Goal: Check status: Check status

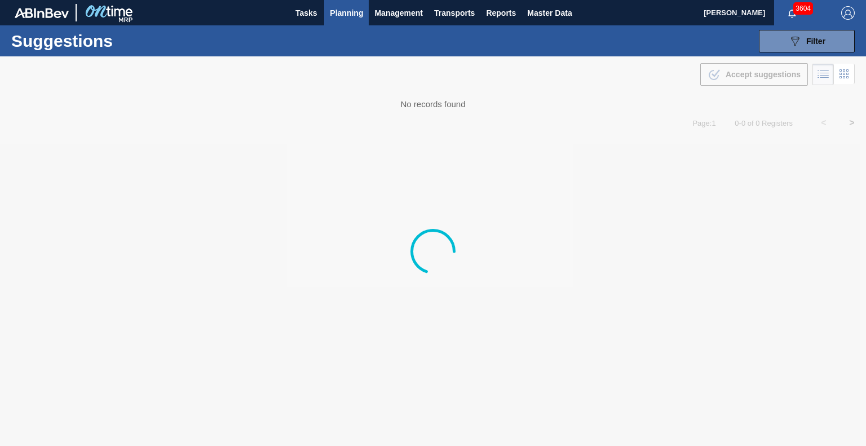
type from "[DATE]"
type to "[DATE]"
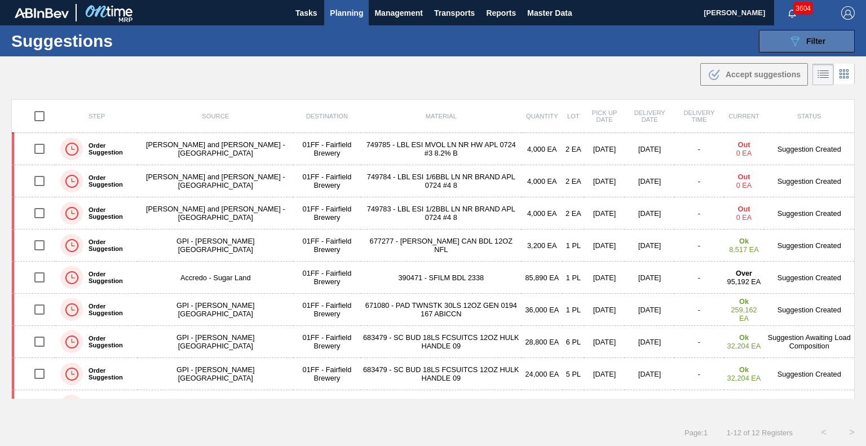
click at [800, 38] on div "089F7B8B-B2A5-4AFE-B5C0-19BA573D28AC Filter" at bounding box center [806, 41] width 37 height 14
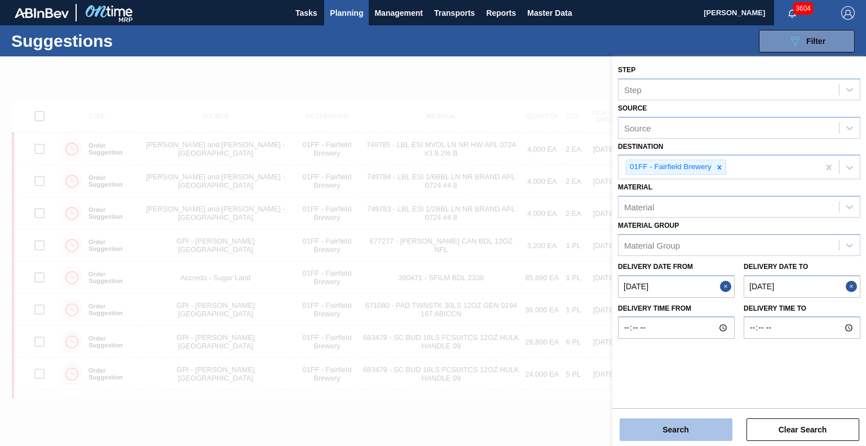
click at [689, 431] on button "Search" at bounding box center [675, 429] width 113 height 23
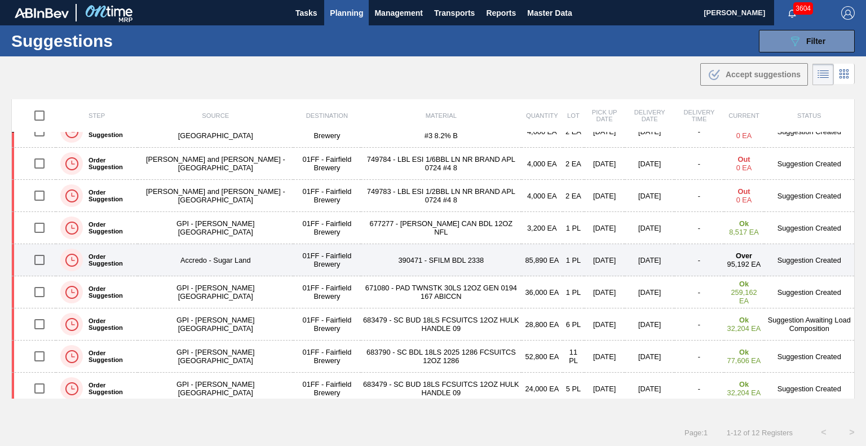
scroll to position [23, 0]
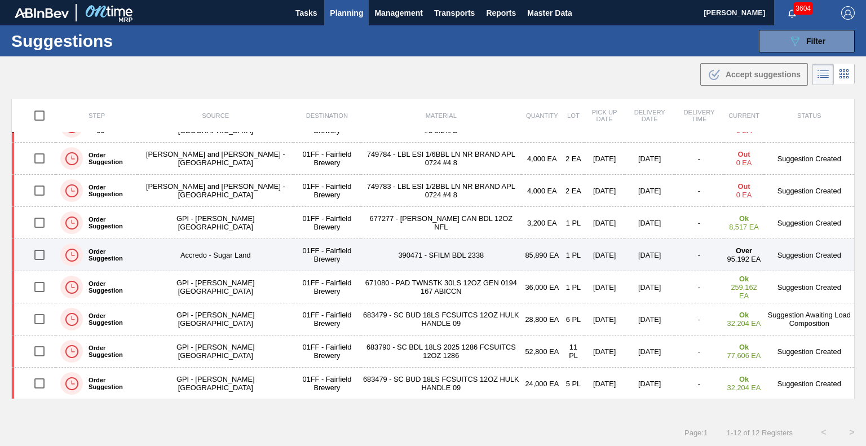
click at [426, 255] on td "390471 - SFILM BDL 2338" at bounding box center [441, 255] width 161 height 32
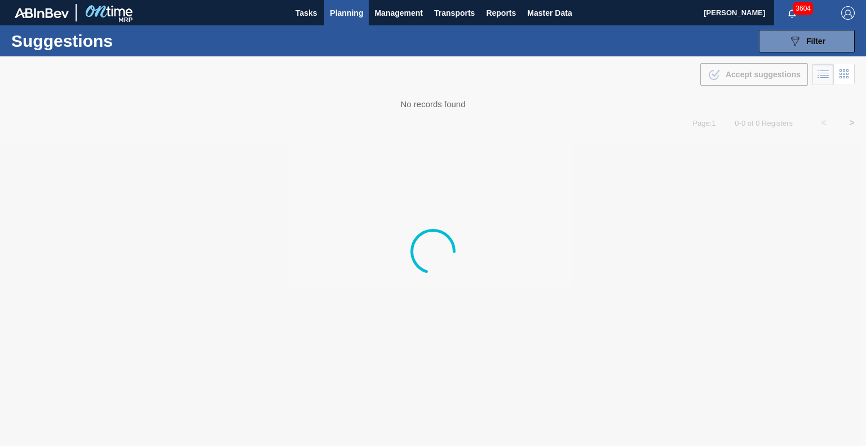
type from "[DATE]"
type to "[DATE]"
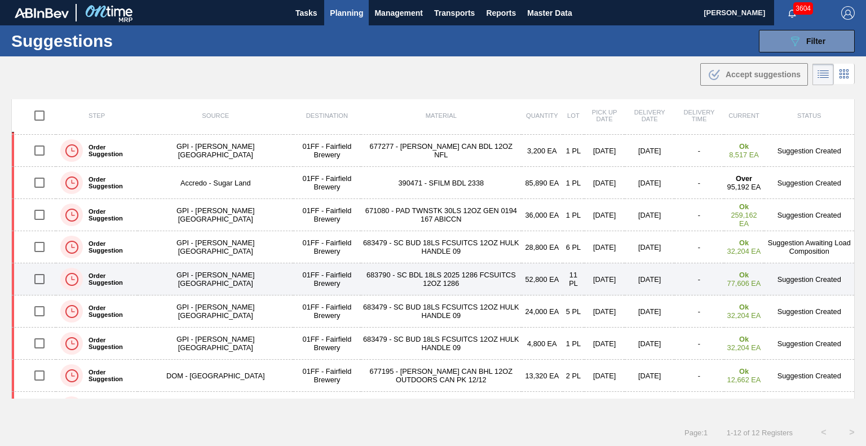
scroll to position [118, 0]
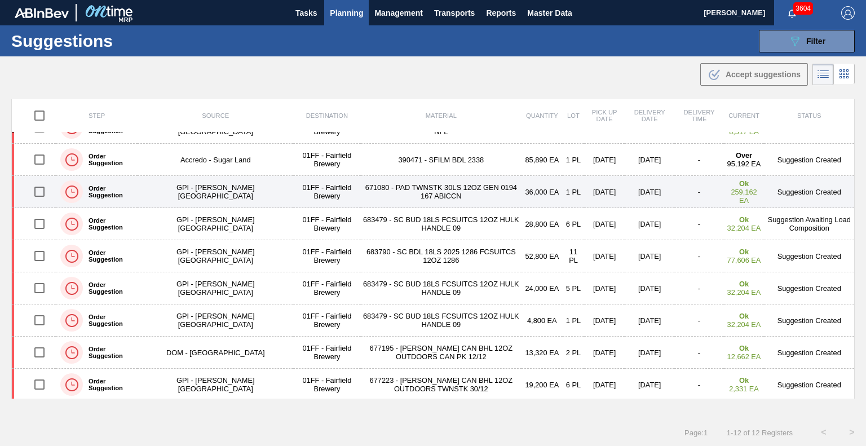
click at [419, 198] on td "671080 - PAD TWNSTK 30LS 12OZ GEN 0194 167 ABICCN" at bounding box center [441, 192] width 161 height 32
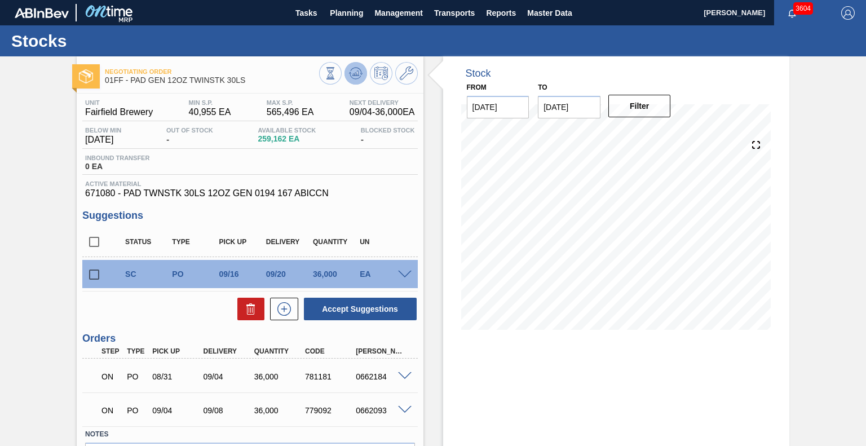
click at [358, 67] on icon at bounding box center [356, 74] width 14 height 14
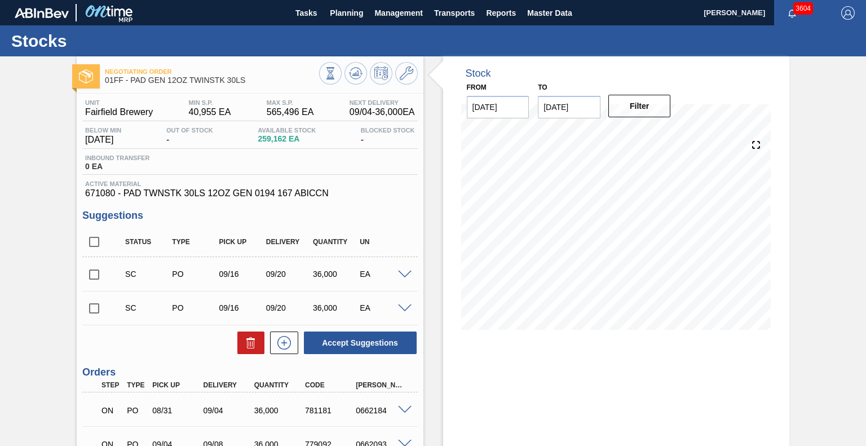
scroll to position [106, 0]
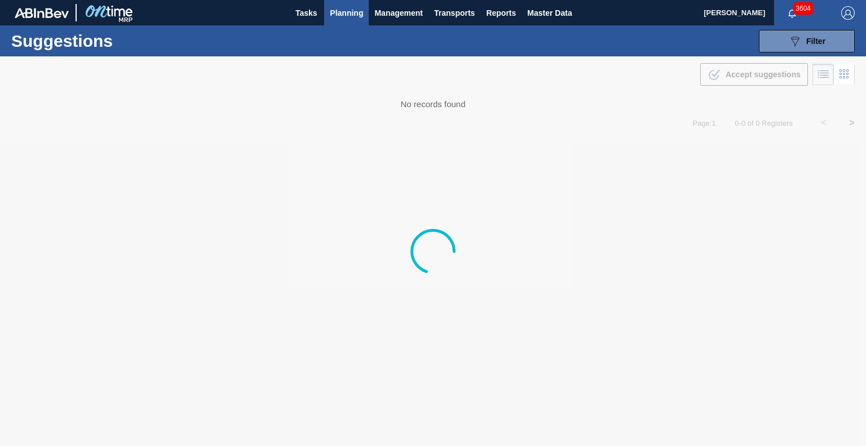
type from "[DATE]"
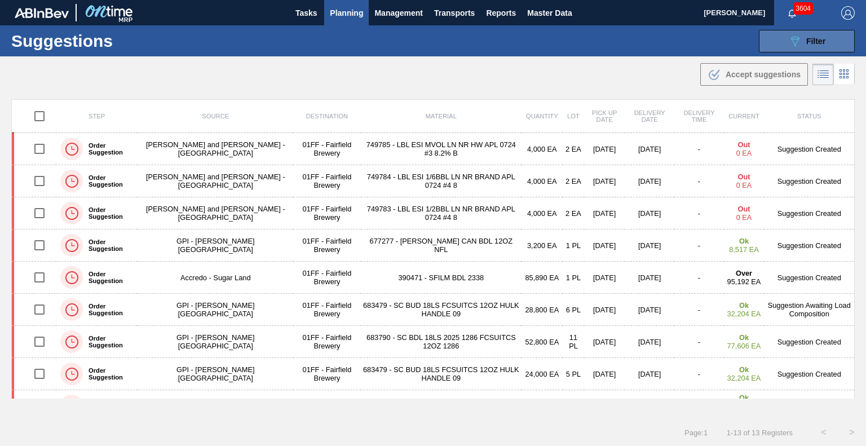
click at [801, 34] on div "089F7B8B-B2A5-4AFE-B5C0-19BA573D28AC Filter" at bounding box center [806, 41] width 37 height 14
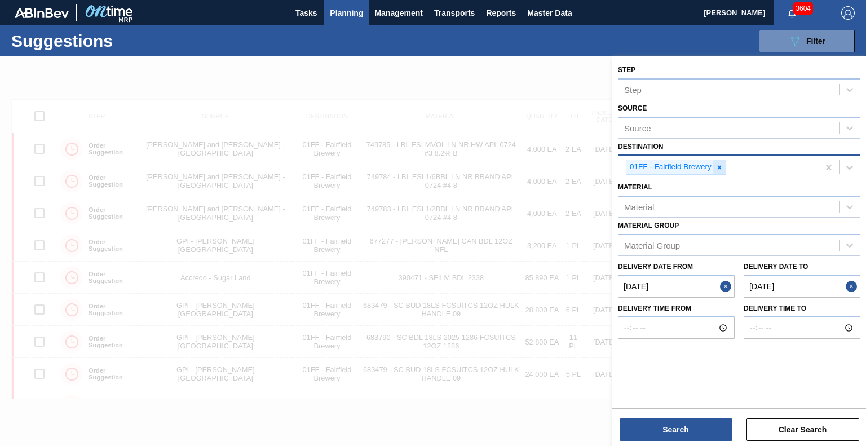
click at [716, 166] on icon at bounding box center [719, 167] width 8 height 8
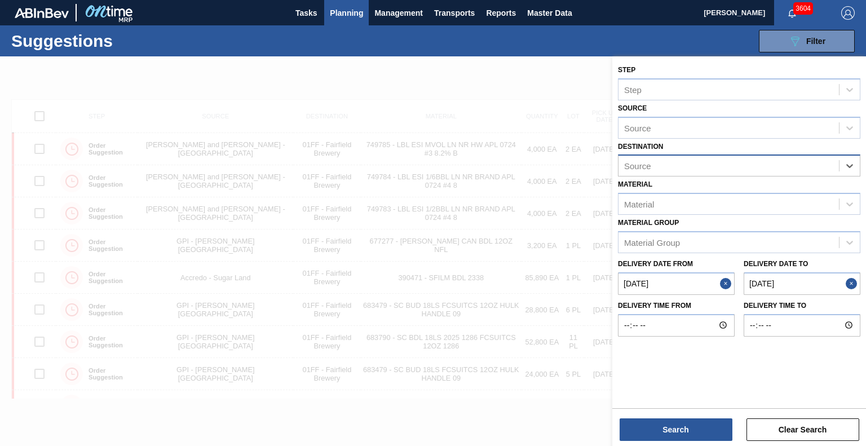
click at [716, 166] on div "Source" at bounding box center [728, 166] width 220 height 16
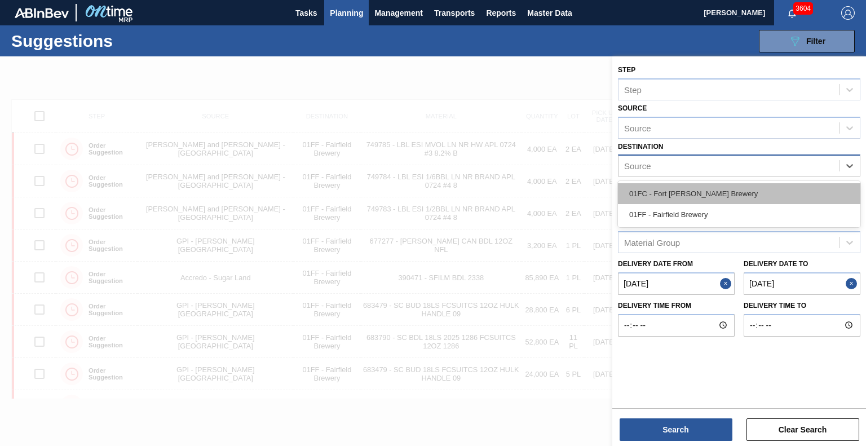
click at [705, 196] on div "01FC - Fort Collins Brewery" at bounding box center [739, 193] width 242 height 21
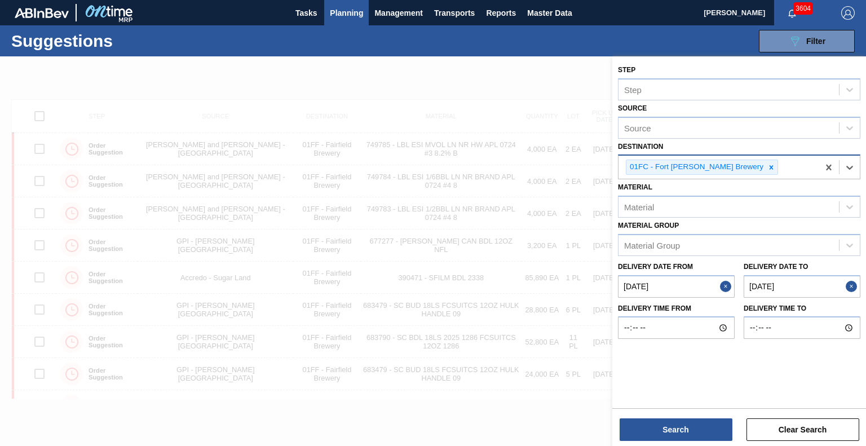
click at [774, 277] on to "[DATE]" at bounding box center [801, 286] width 117 height 23
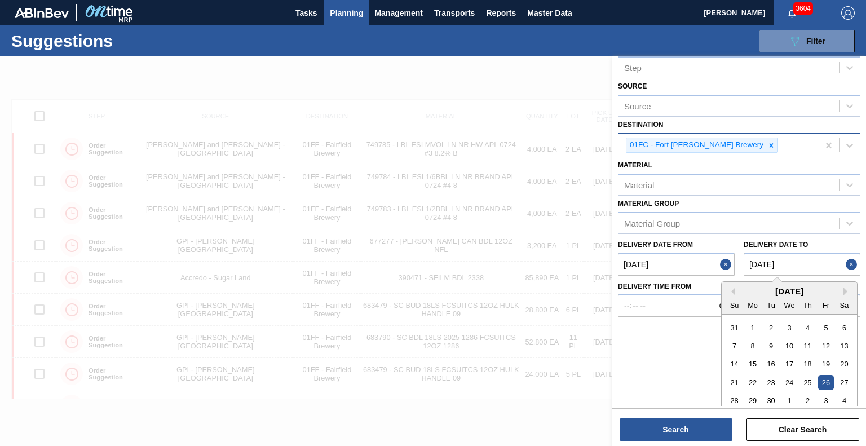
scroll to position [30, 0]
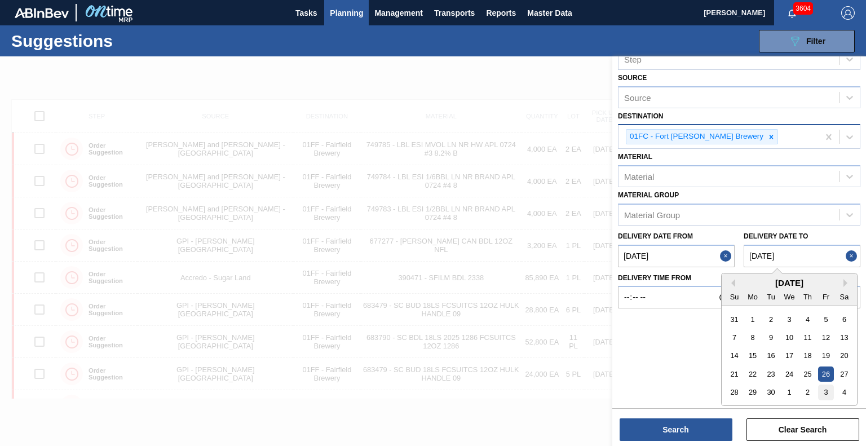
click at [827, 391] on div "3" at bounding box center [825, 391] width 15 height 15
type to "10/03/2025"
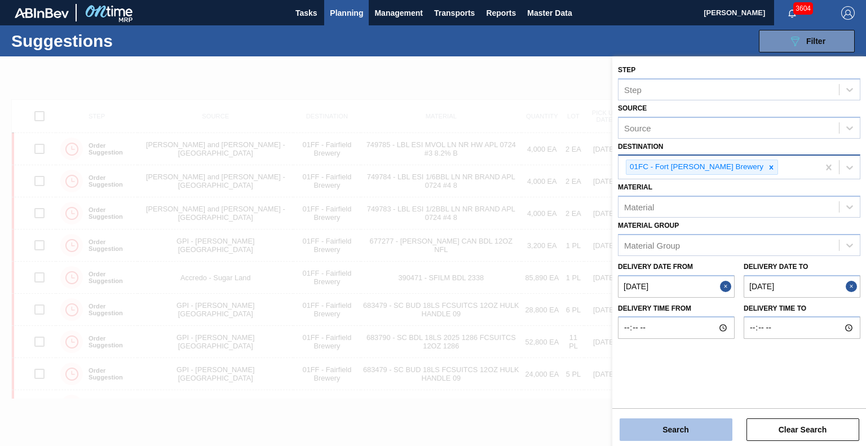
click at [714, 423] on button "Search" at bounding box center [675, 429] width 113 height 23
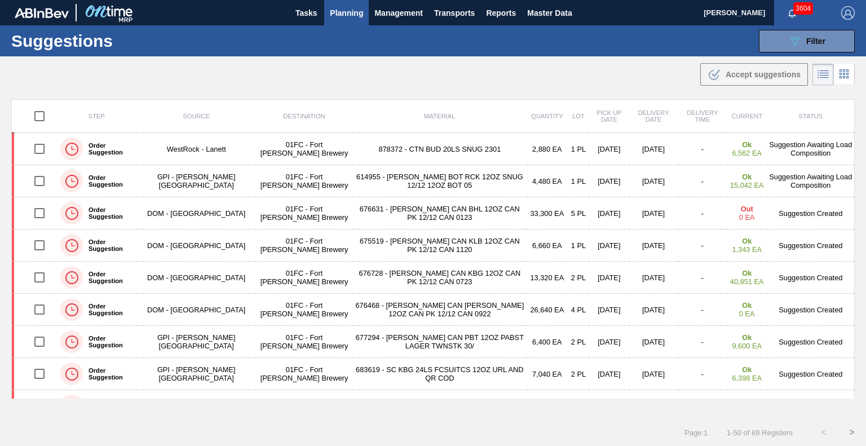
click at [498, 86] on div ".b{fill:var(--color-action-default)} Accept suggestions" at bounding box center [433, 72] width 866 height 32
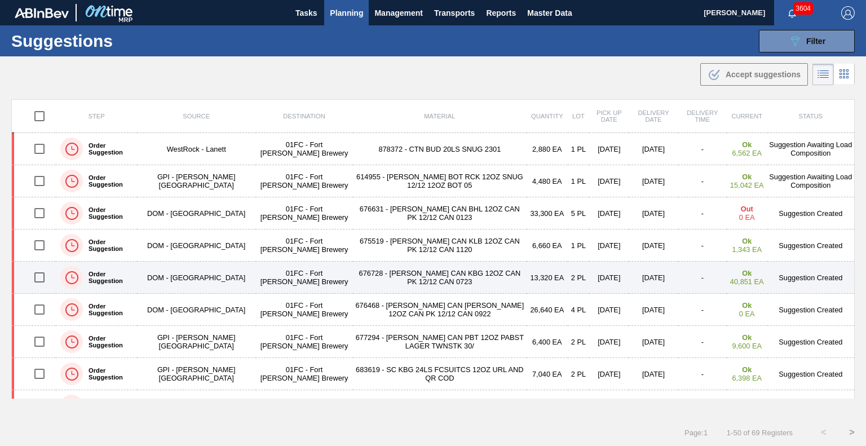
click at [451, 283] on td "676728 - CARR CAN KBG 12OZ CAN PK 12/12 CAN 0723" at bounding box center [440, 278] width 174 height 32
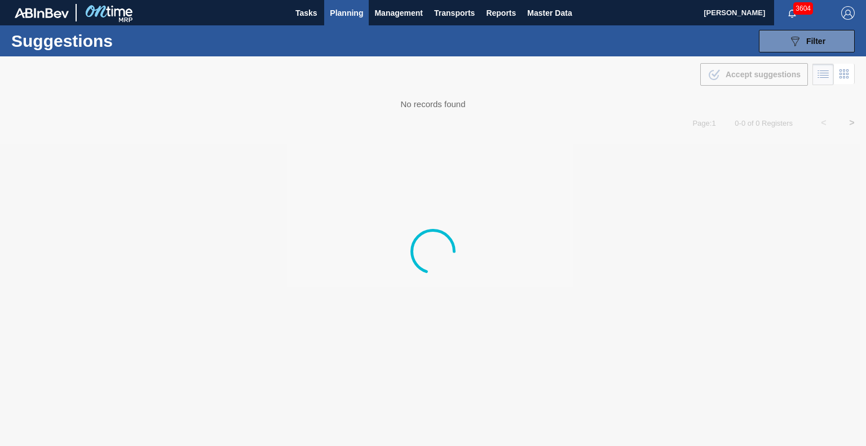
type from "[DATE]"
type to "10/03/2025"
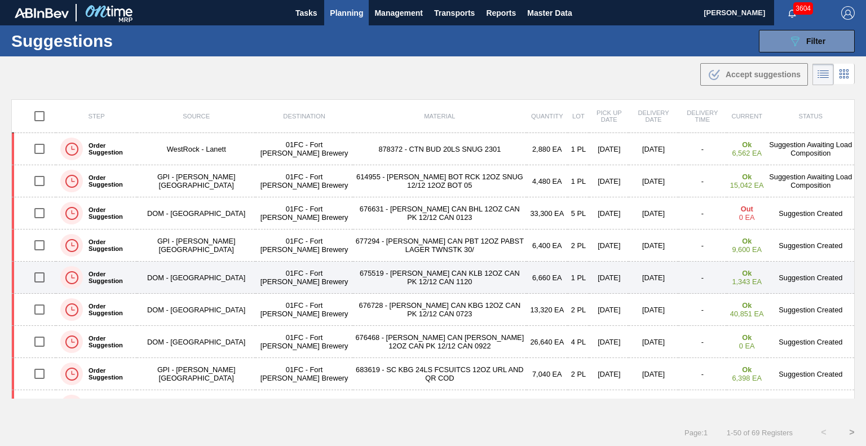
click at [383, 279] on td "675519 - CARR CAN KLB 12OZ CAN PK 12/12 CAN 1120" at bounding box center [440, 278] width 174 height 32
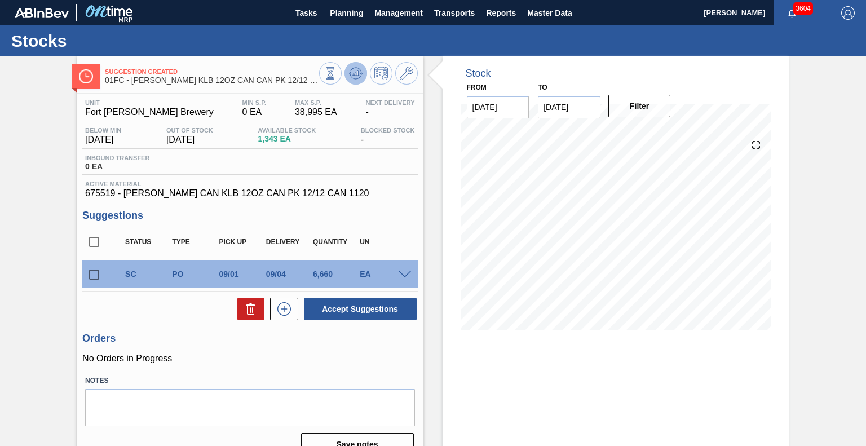
click at [353, 76] on icon at bounding box center [356, 74] width 14 height 14
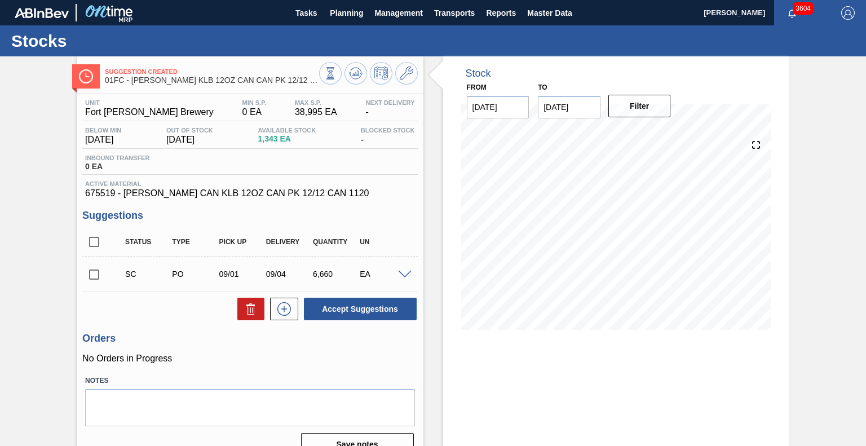
click at [551, 106] on input "09/11/2025" at bounding box center [569, 107] width 63 height 23
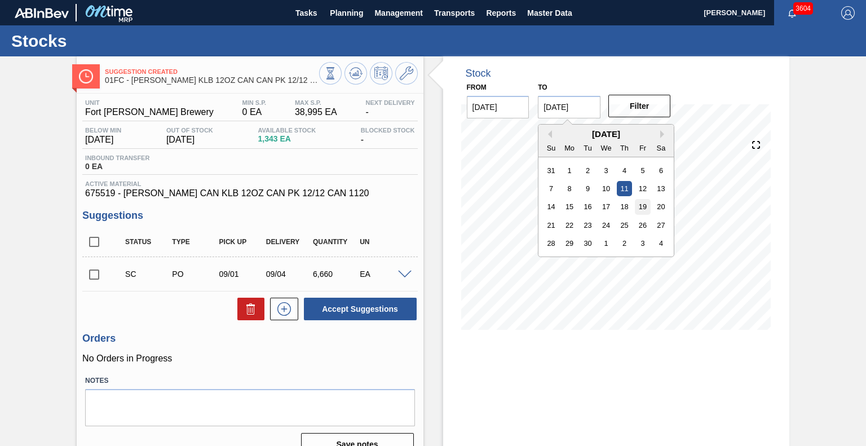
click at [643, 209] on div "19" at bounding box center [642, 206] width 15 height 15
type input "09/19/2025"
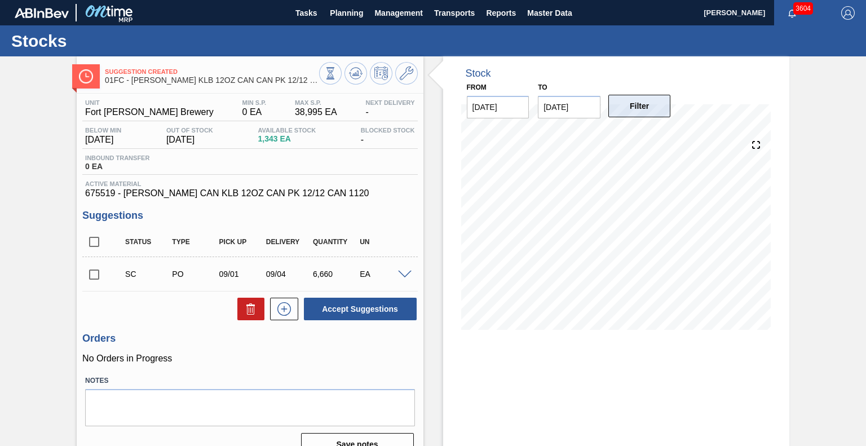
click at [640, 106] on button "Filter" at bounding box center [639, 106] width 63 height 23
click at [355, 74] on icon at bounding box center [355, 74] width 1 height 3
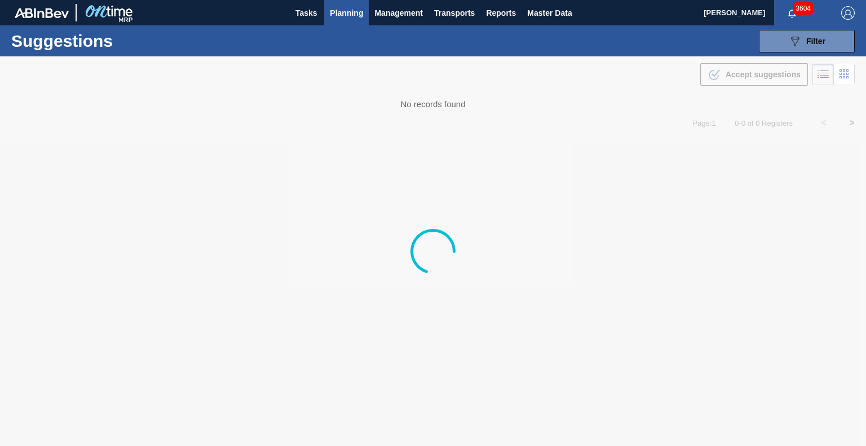
type from "[DATE]"
type to "10/03/2025"
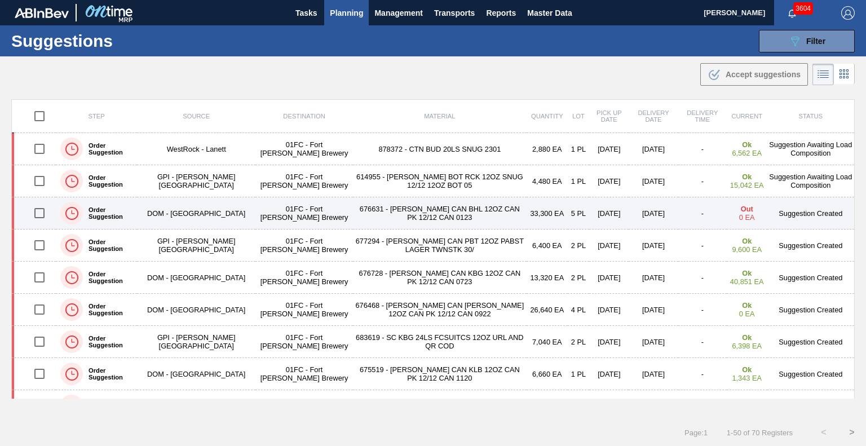
click at [435, 211] on td "676631 - CARR CAN BHL 12OZ CAN PK 12/12 CAN 0123" at bounding box center [440, 213] width 174 height 32
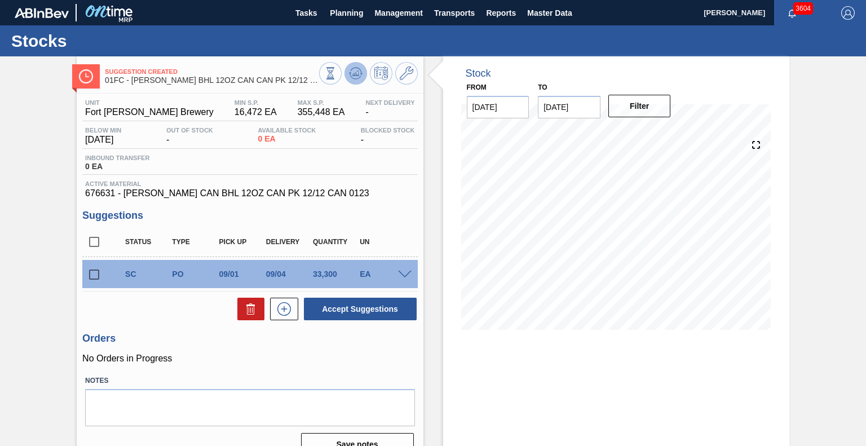
click at [353, 77] on icon at bounding box center [356, 74] width 14 height 14
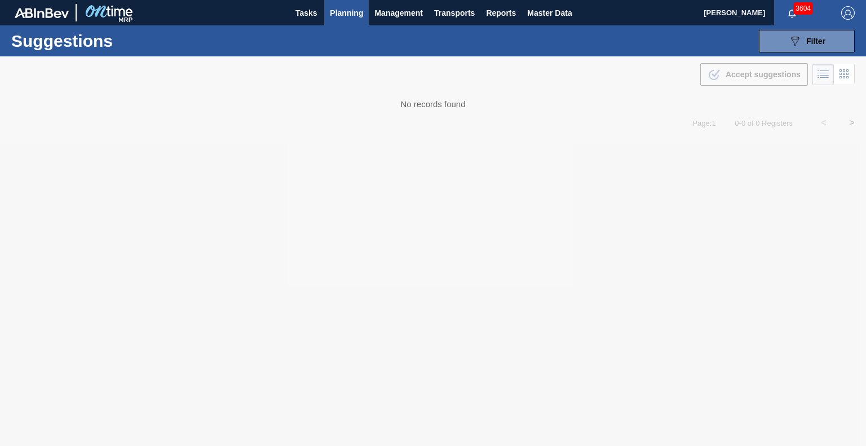
type from "[DATE]"
type to "10/03/2025"
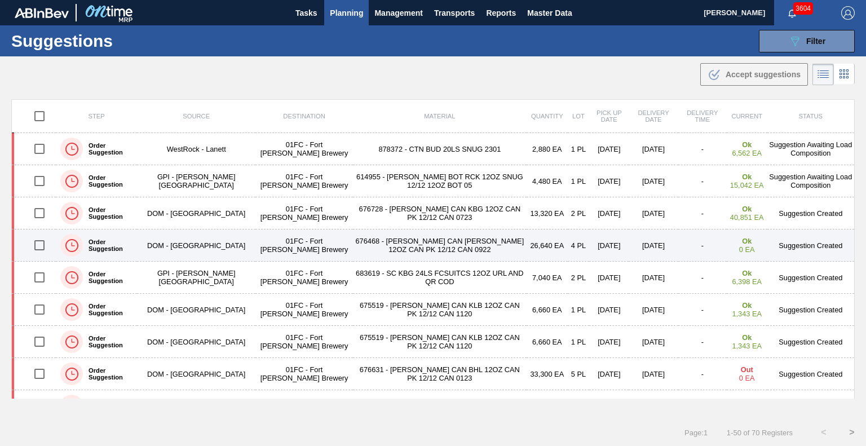
click at [410, 240] on td "676468 - CARR CAN BUD 12OZ CAN PK 12/12 CAN 0922" at bounding box center [440, 245] width 174 height 32
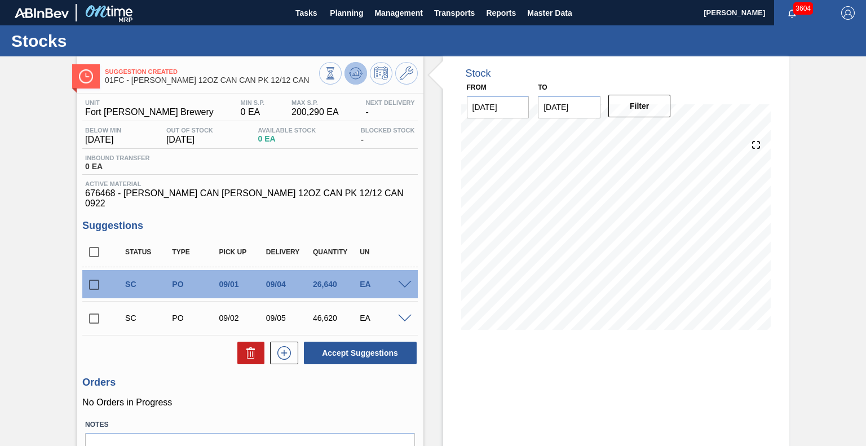
click at [352, 74] on icon at bounding box center [356, 74] width 14 height 14
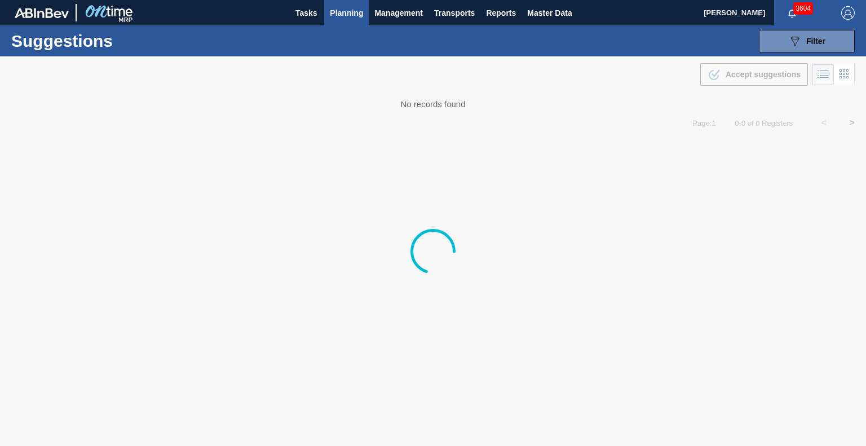
type from "[DATE]"
type to "10/03/2025"
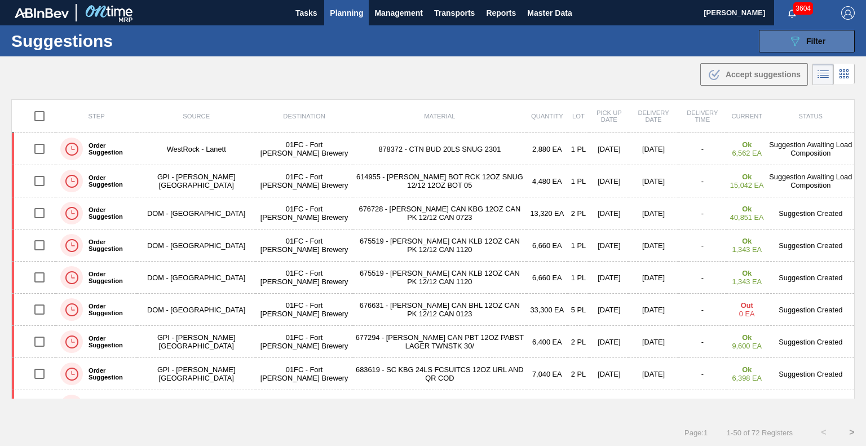
click at [809, 43] on span "Filter" at bounding box center [815, 41] width 19 height 9
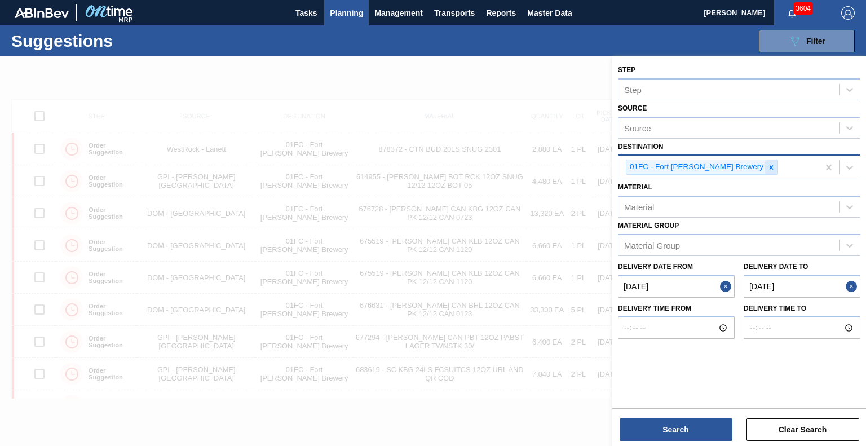
click at [767, 169] on icon at bounding box center [771, 167] width 8 height 8
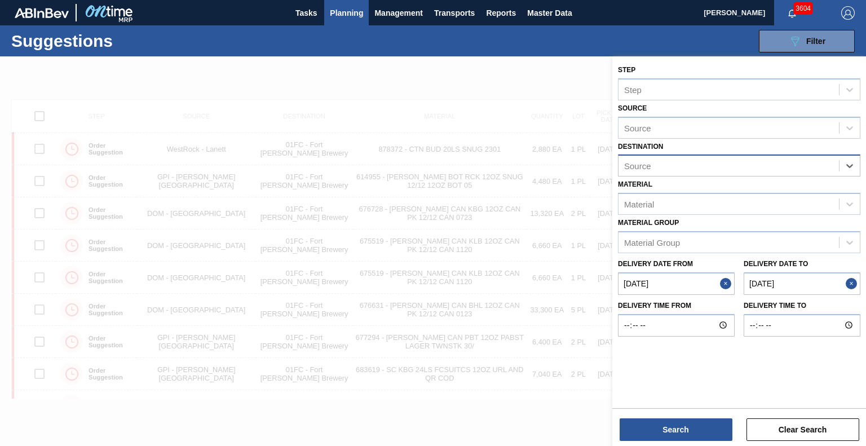
click at [705, 171] on div "Source" at bounding box center [728, 166] width 220 height 16
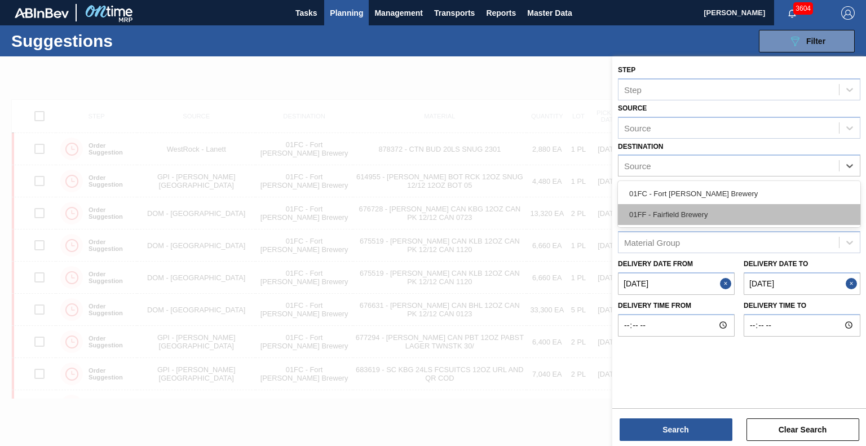
click at [697, 216] on div "01FF - Fairfield Brewery" at bounding box center [739, 214] width 242 height 21
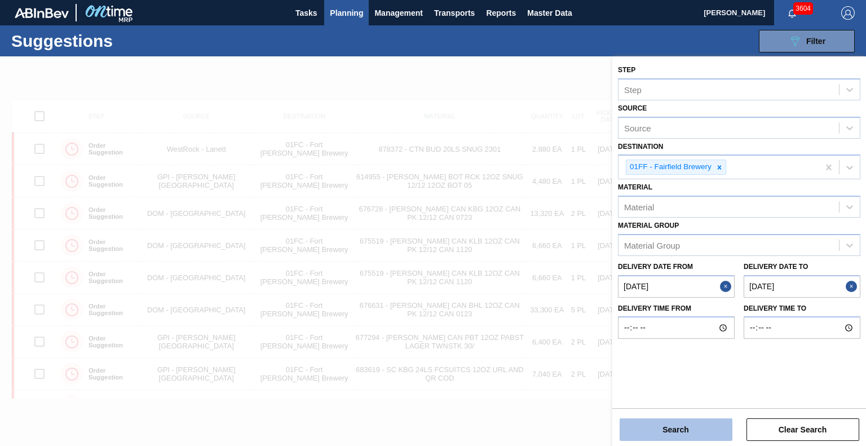
click at [710, 428] on button "Search" at bounding box center [675, 429] width 113 height 23
